Goal: Information Seeking & Learning: Learn about a topic

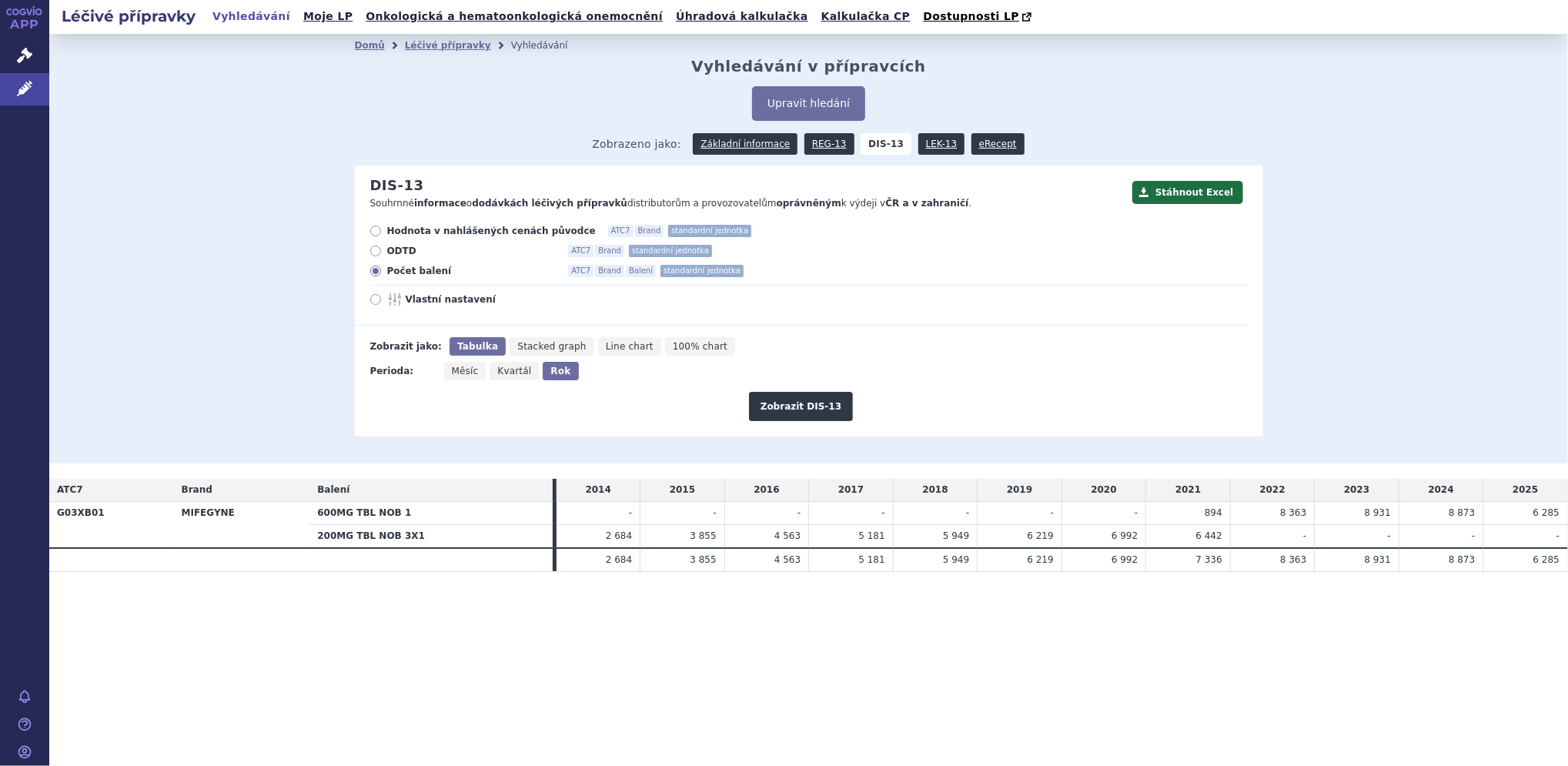
click at [377, 297] on icon at bounding box center [376, 300] width 11 height 11
click at [377, 297] on input "Vlastní nastavení" at bounding box center [377, 301] width 10 height 10
radio input "true"
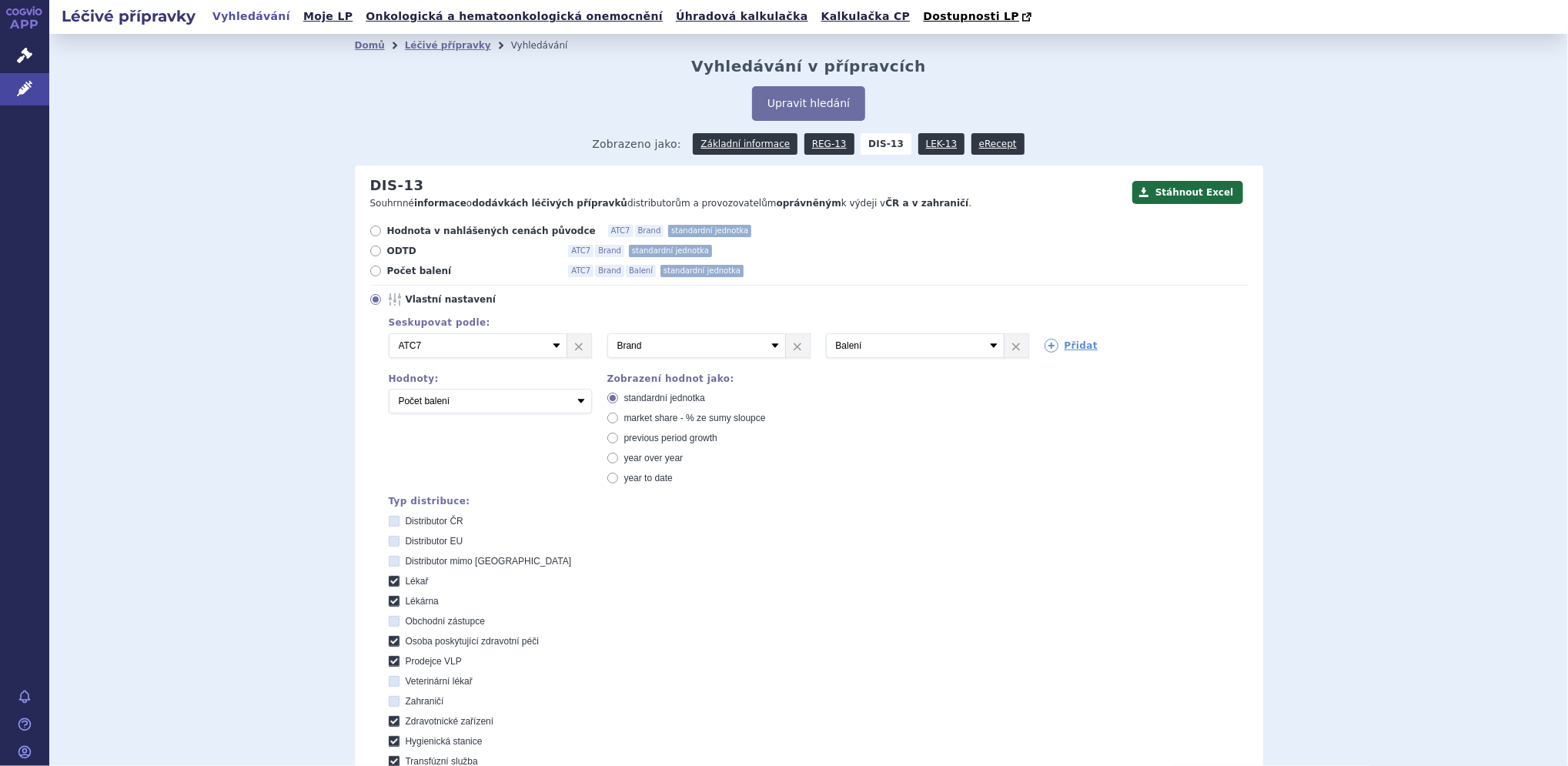
click at [390, 521] on icon at bounding box center [394, 521] width 11 height 11
click at [390, 521] on ČR "Distributor ČR" at bounding box center [395, 523] width 10 height 10
checkbox ČR "true"
click at [388, 581] on icon at bounding box center [394, 582] width 11 height 11
click at [390, 581] on input "Lékař" at bounding box center [395, 583] width 10 height 10
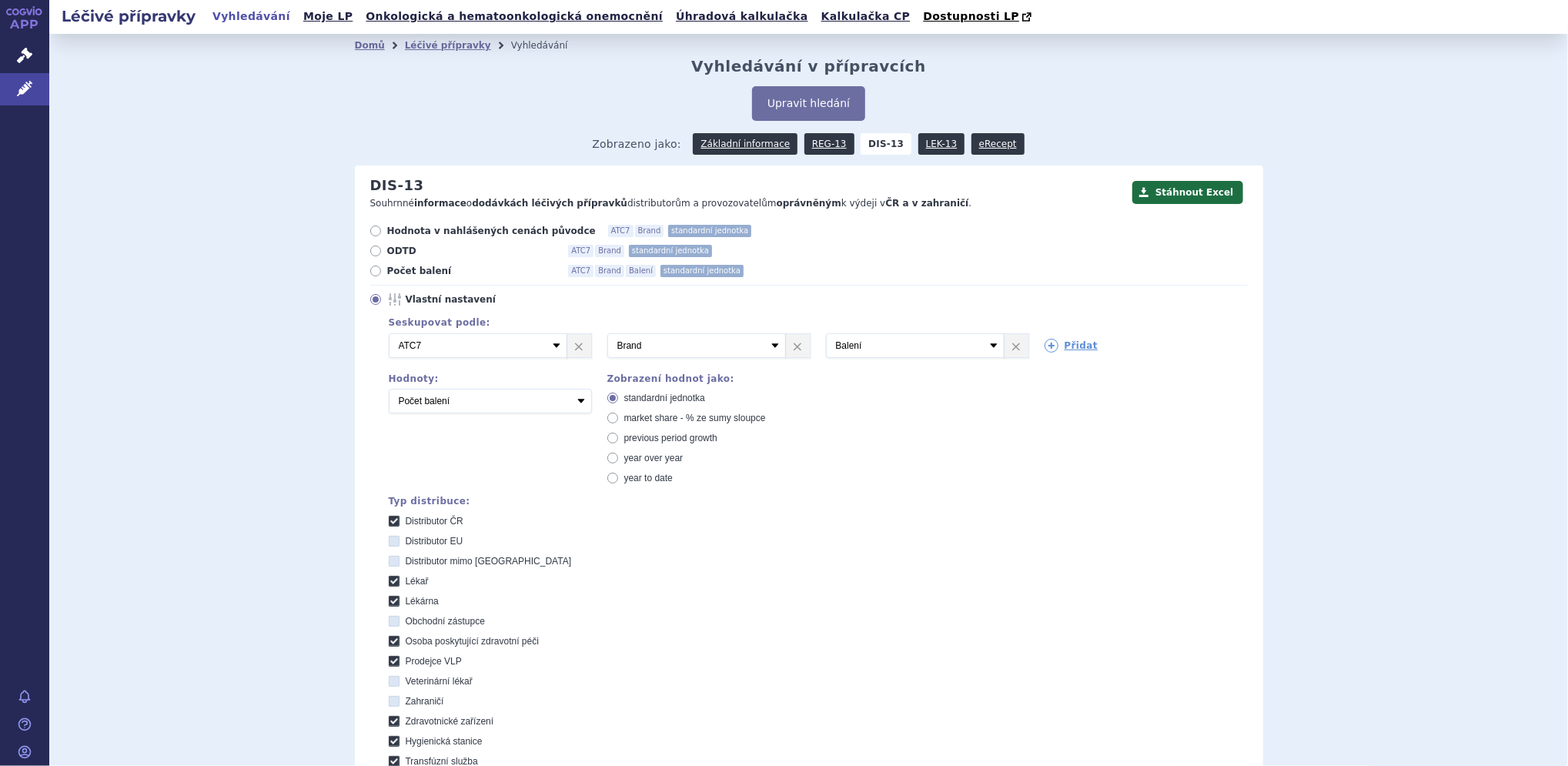
checkbox input "false"
click at [389, 600] on icon at bounding box center [394, 601] width 11 height 11
click at [390, 600] on input "Lékárna" at bounding box center [395, 603] width 10 height 10
checkbox input "false"
click at [390, 640] on icon at bounding box center [394, 641] width 11 height 11
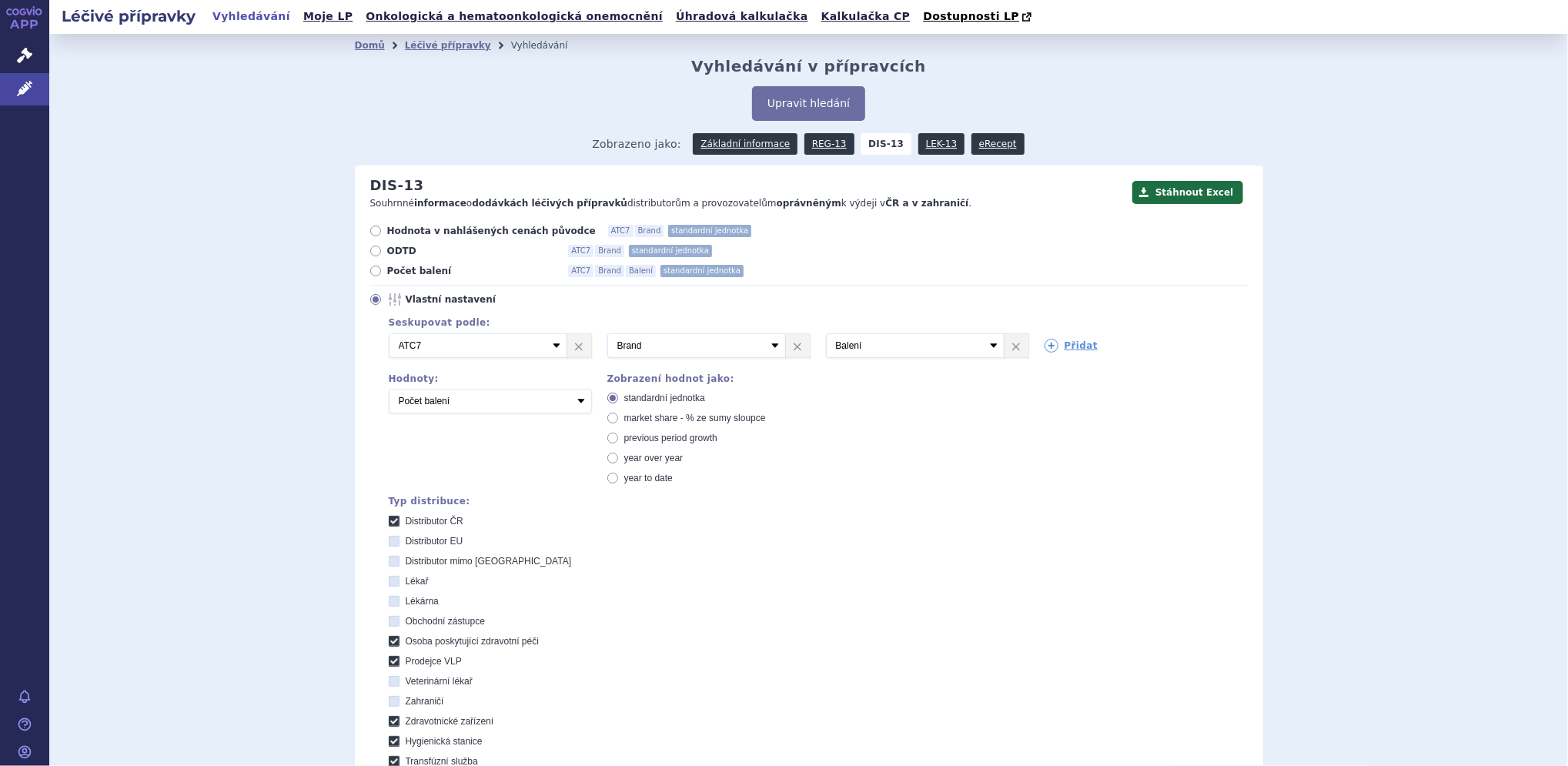
click at [390, 640] on péči "Osoba poskytující zdravotní péči" at bounding box center [395, 643] width 10 height 10
checkbox péči "false"
click at [388, 660] on icon at bounding box center [394, 662] width 11 height 11
click at [390, 660] on VLP "Prodejce VLP" at bounding box center [395, 663] width 10 height 10
checkbox VLP "false"
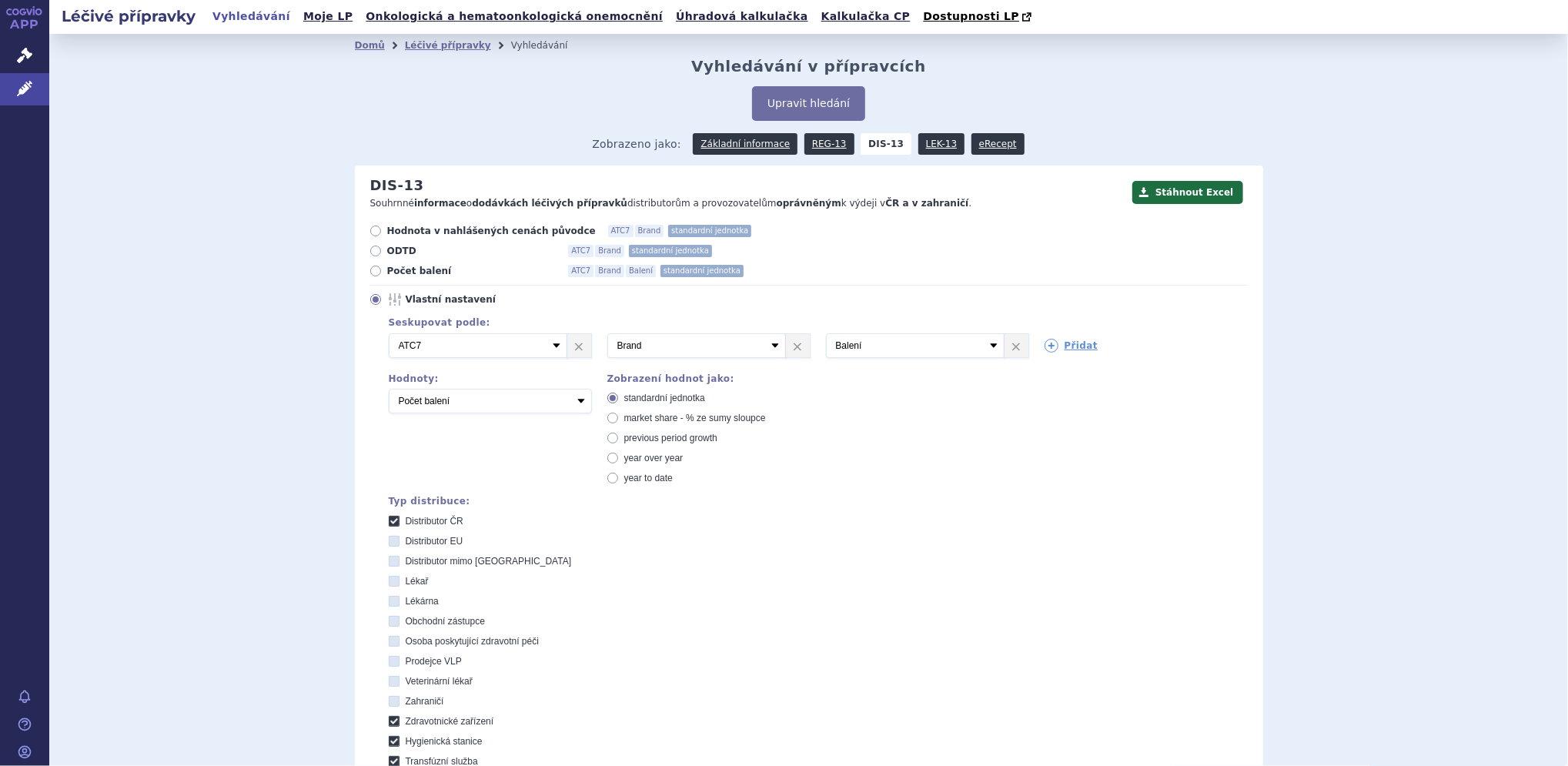
click at [392, 716] on label "Zdravotnické zařízení" at bounding box center [818, 721] width 859 height 13
click at [392, 718] on zařízení "Zdravotnické zařízení" at bounding box center [395, 723] width 10 height 10
checkbox zařízení "false"
click at [388, 742] on icon at bounding box center [394, 742] width 11 height 11
click at [390, 742] on stanice "Hygienická stanice" at bounding box center [395, 743] width 10 height 10
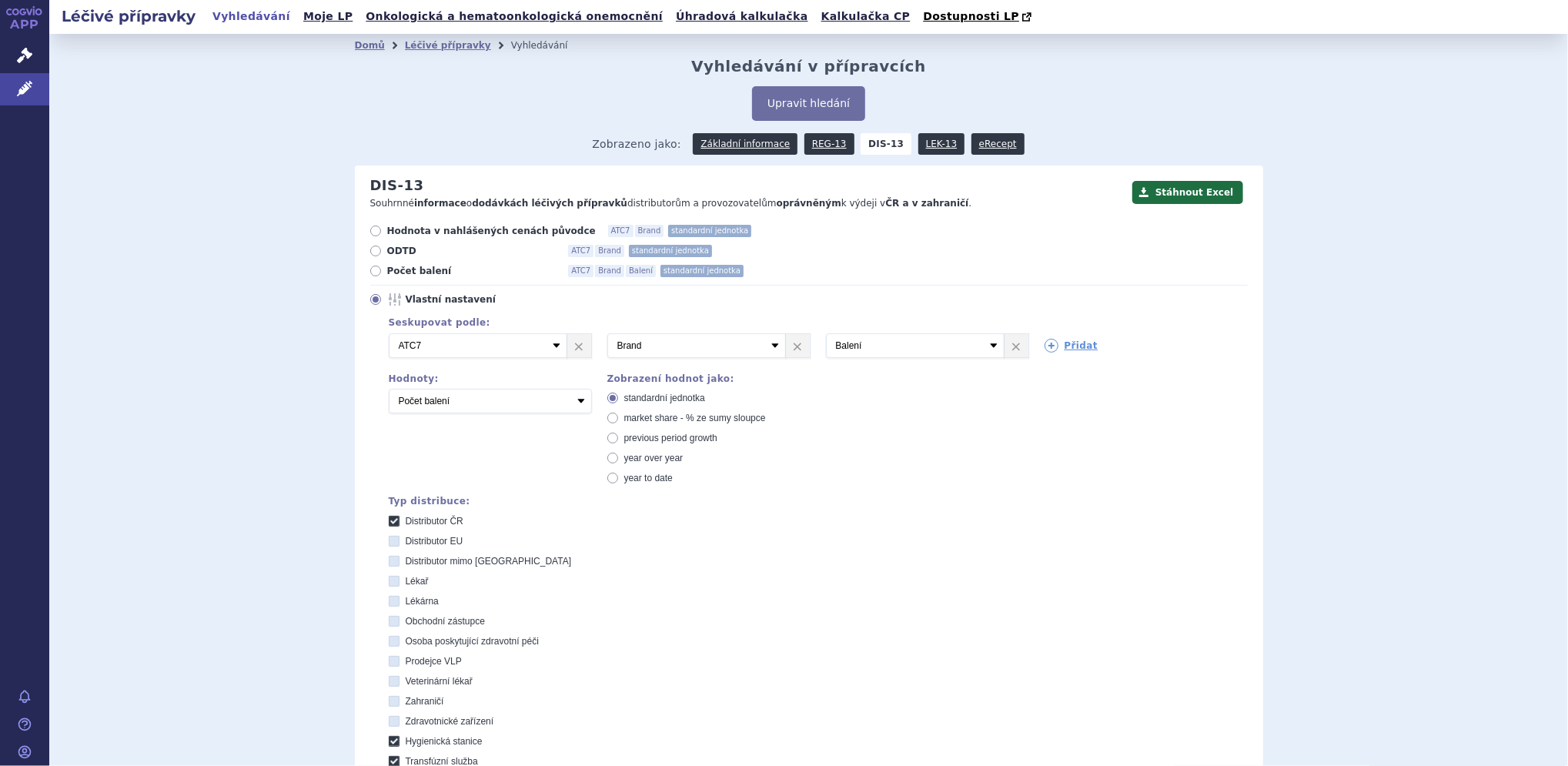
checkbox stanice "false"
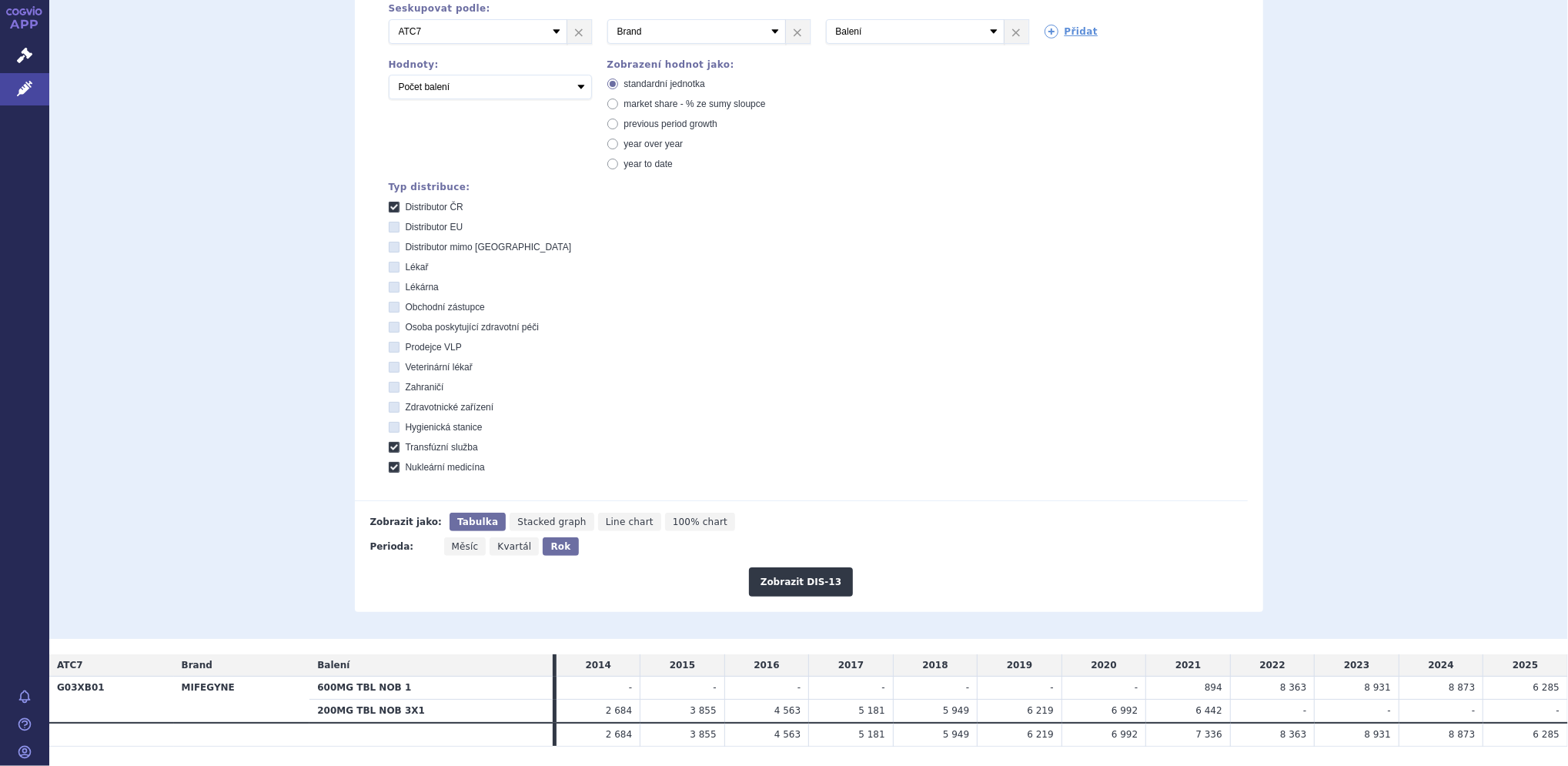
scroll to position [323, 0]
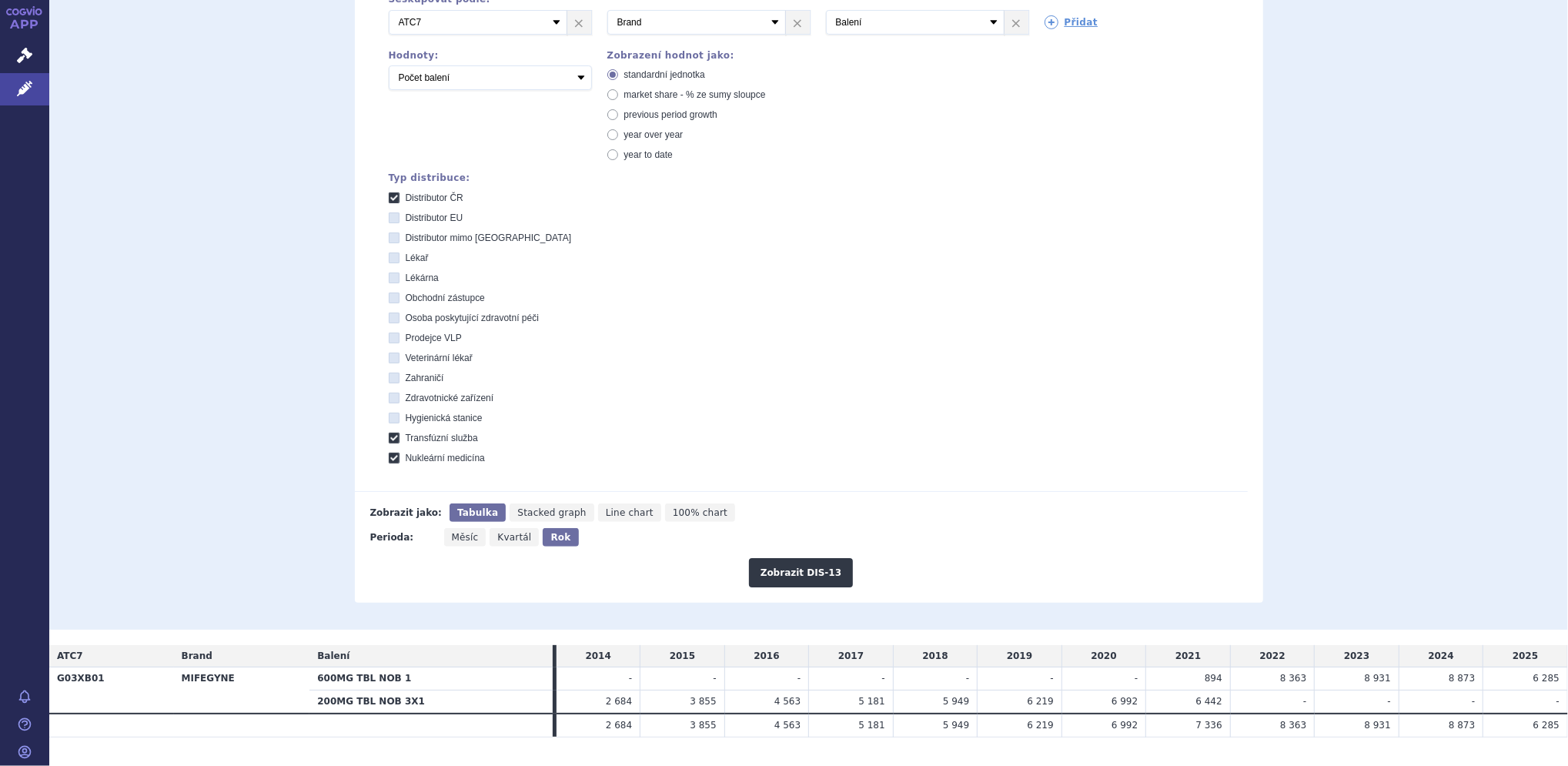
click at [388, 436] on icon at bounding box center [394, 438] width 11 height 11
click at [390, 436] on služba "Transfúzní služba" at bounding box center [395, 440] width 10 height 10
checkbox služba "false"
click at [388, 458] on icon at bounding box center [394, 458] width 11 height 11
click at [390, 458] on medicína "Nukleární medicína" at bounding box center [395, 460] width 10 height 10
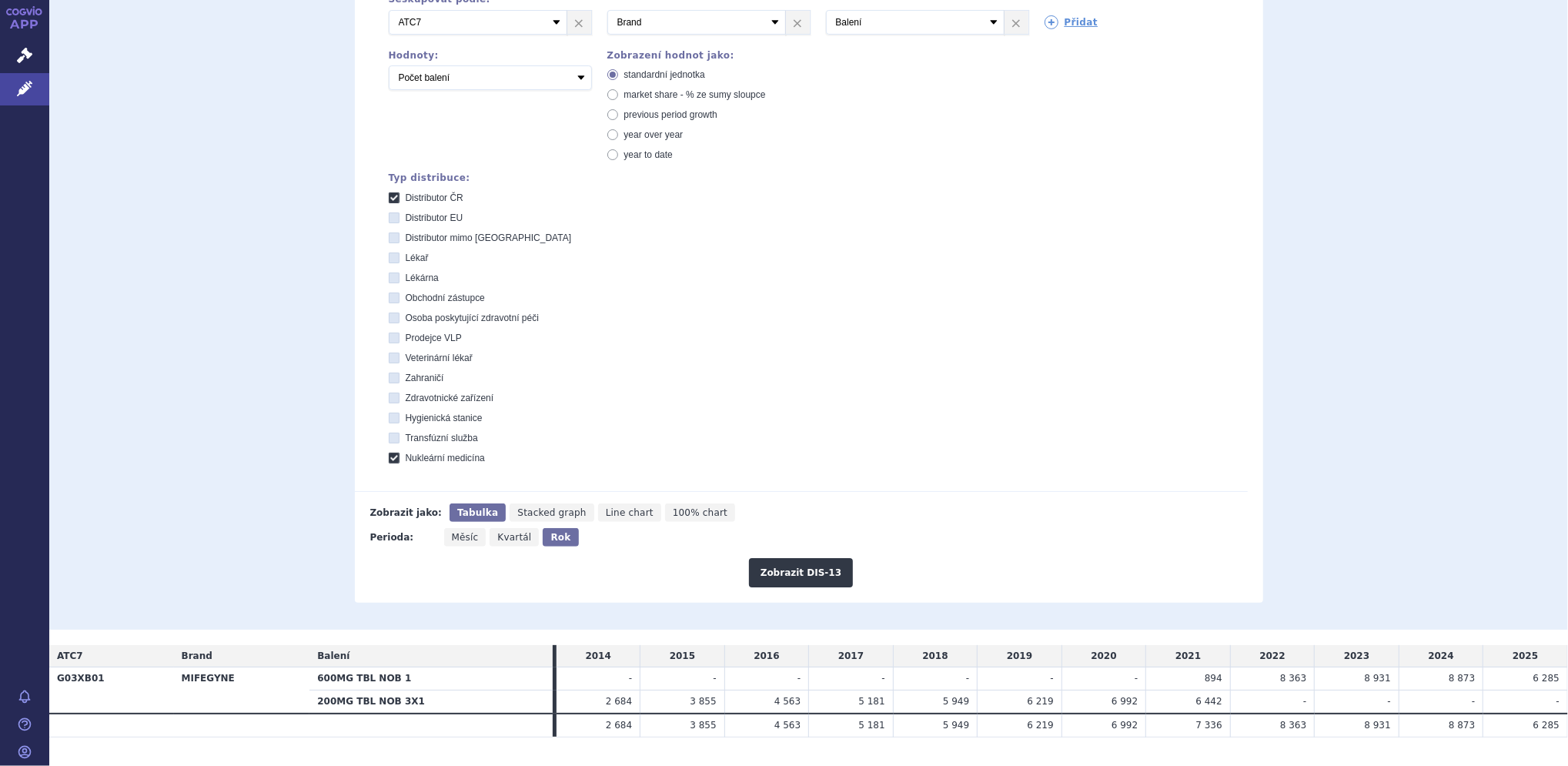
checkbox medicína "false"
click at [799, 573] on button "Zobrazit DIS-13" at bounding box center [801, 572] width 104 height 29
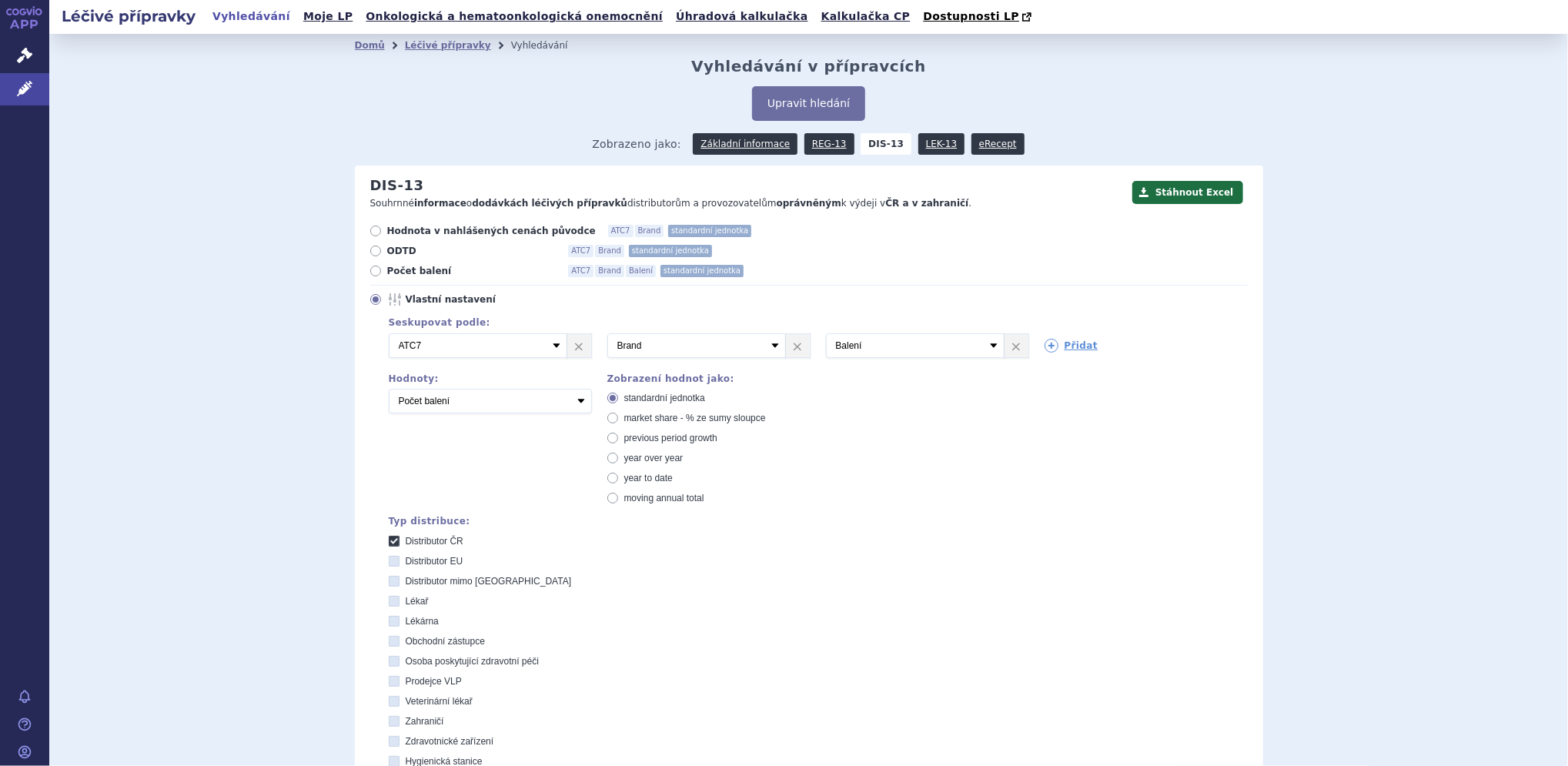
scroll to position [423, 0]
